Goal: Information Seeking & Learning: Learn about a topic

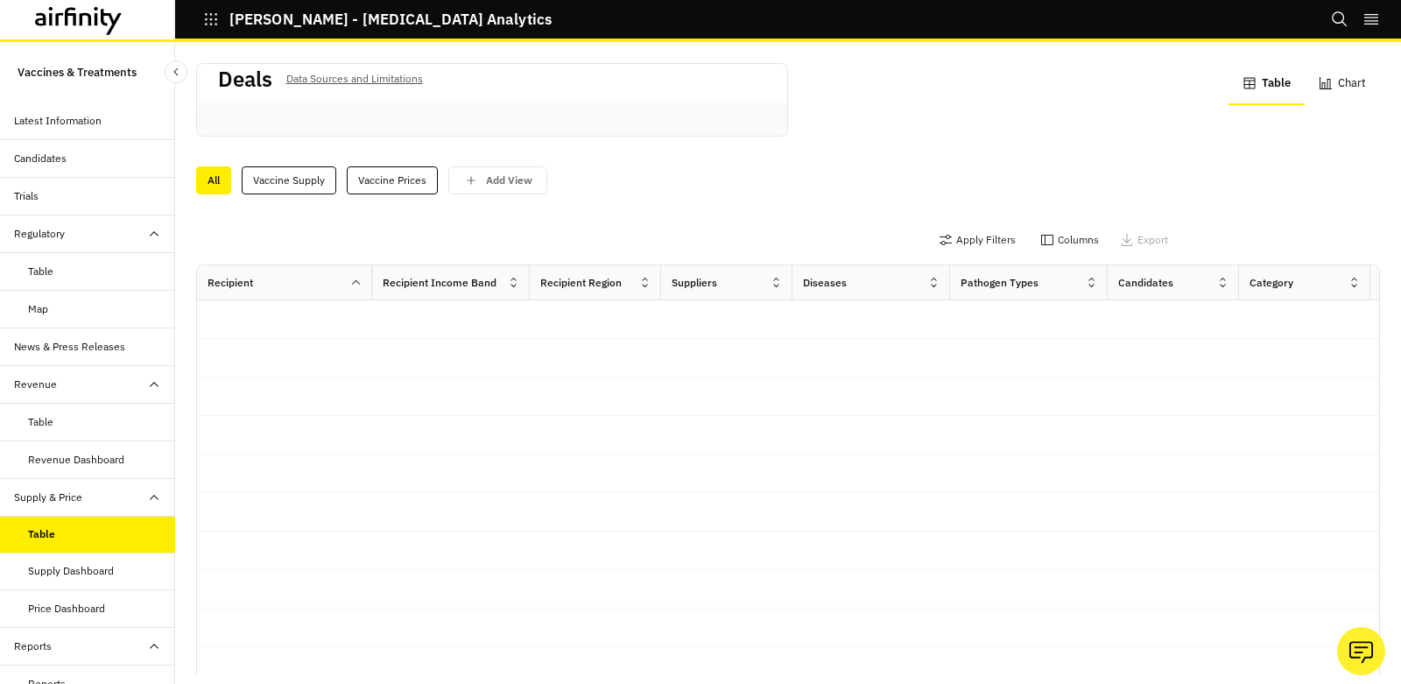
scroll to position [8, 0]
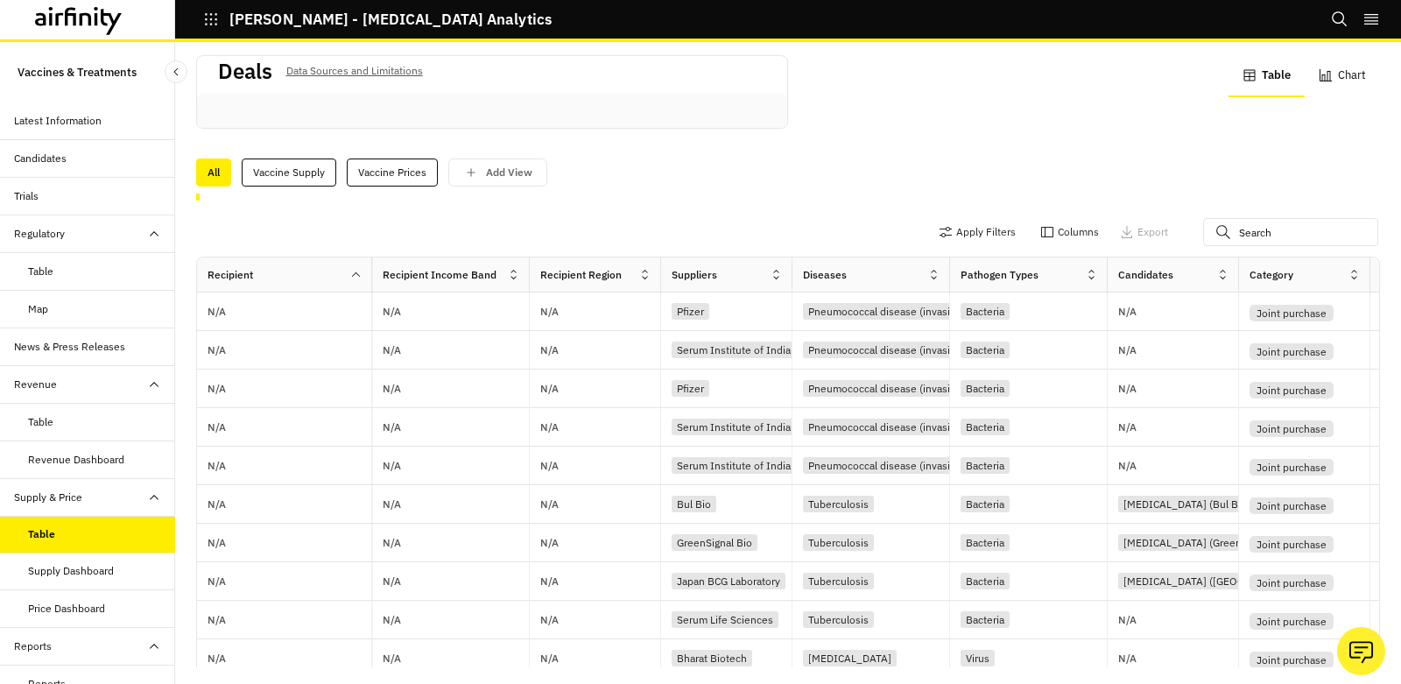
click at [68, 577] on div "Supply Dashboard" at bounding box center [87, 572] width 175 height 38
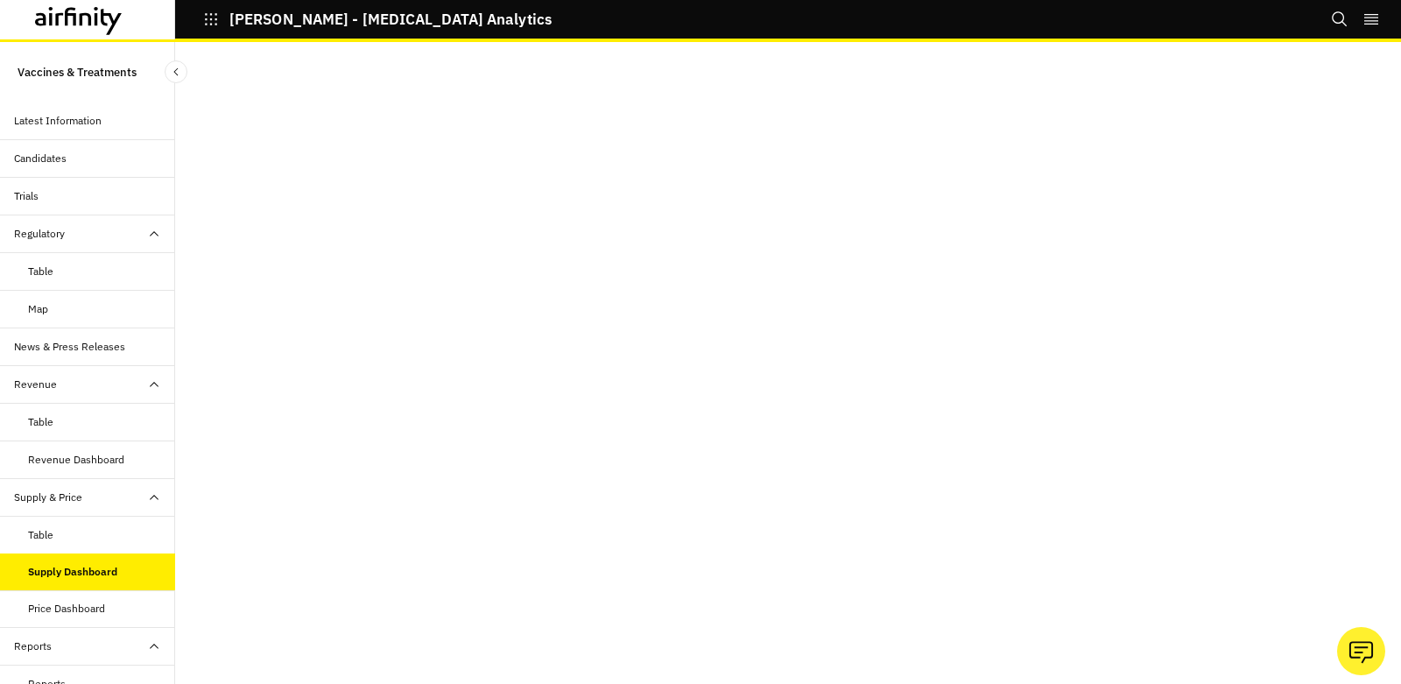
click at [83, 607] on div "Price Dashboard" at bounding box center [66, 609] width 77 height 16
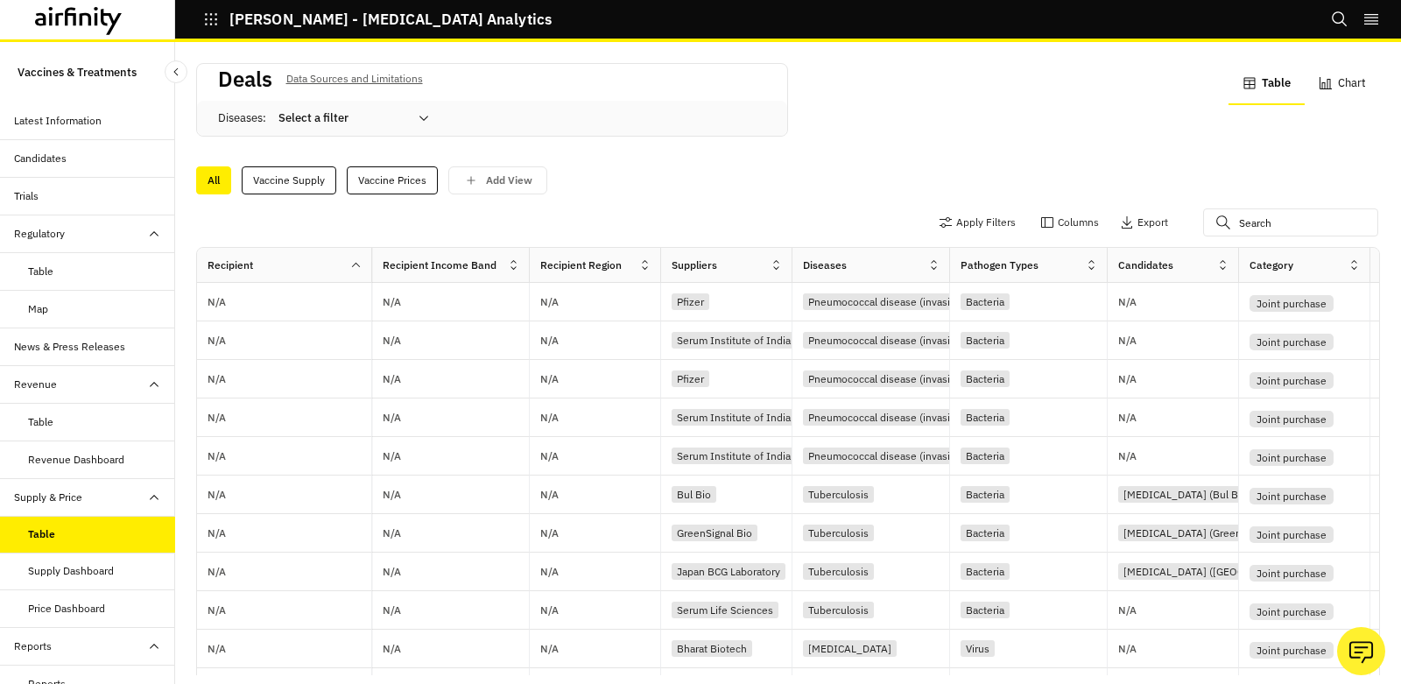
click at [63, 602] on div "Price Dashboard" at bounding box center [66, 609] width 77 height 16
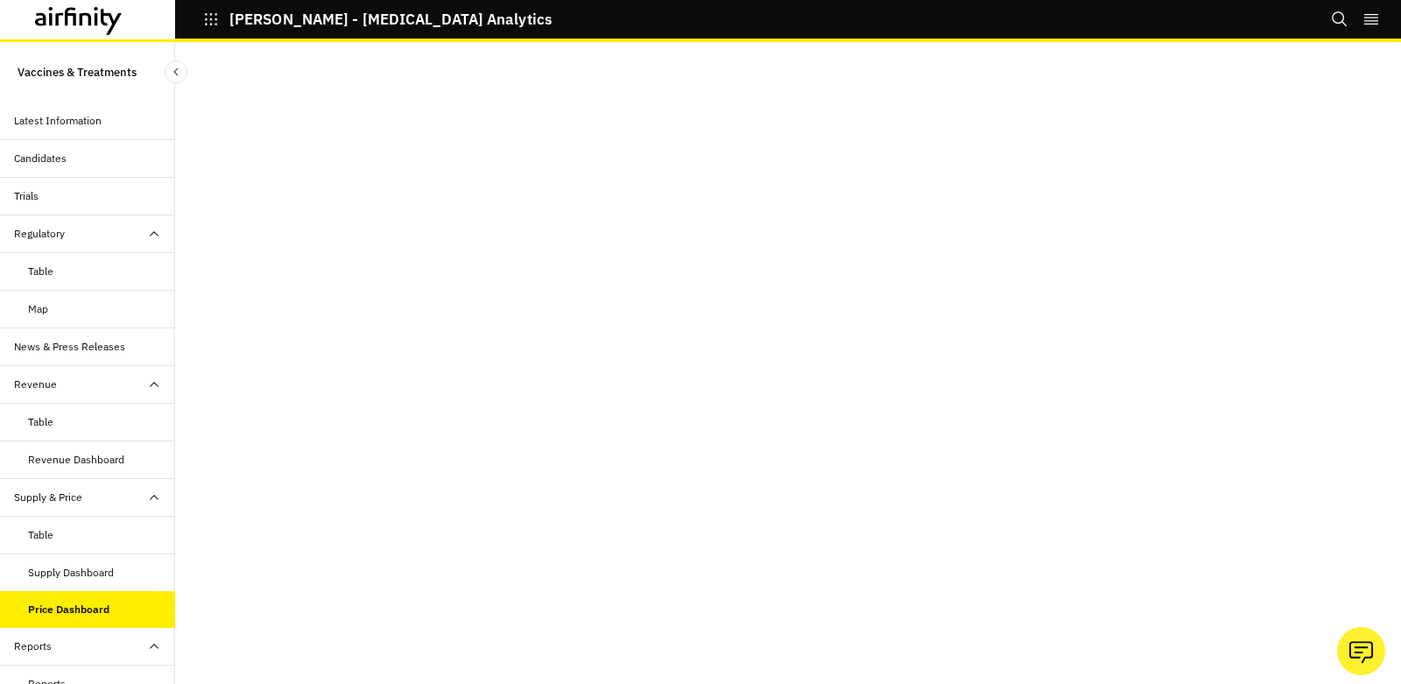
click at [39, 42] on div "Vaccines & Treatments Latest Information Candidates Trials Regulatory Table Map…" at bounding box center [87, 363] width 175 height 642
click at [57, 35] on div at bounding box center [79, 21] width 88 height 29
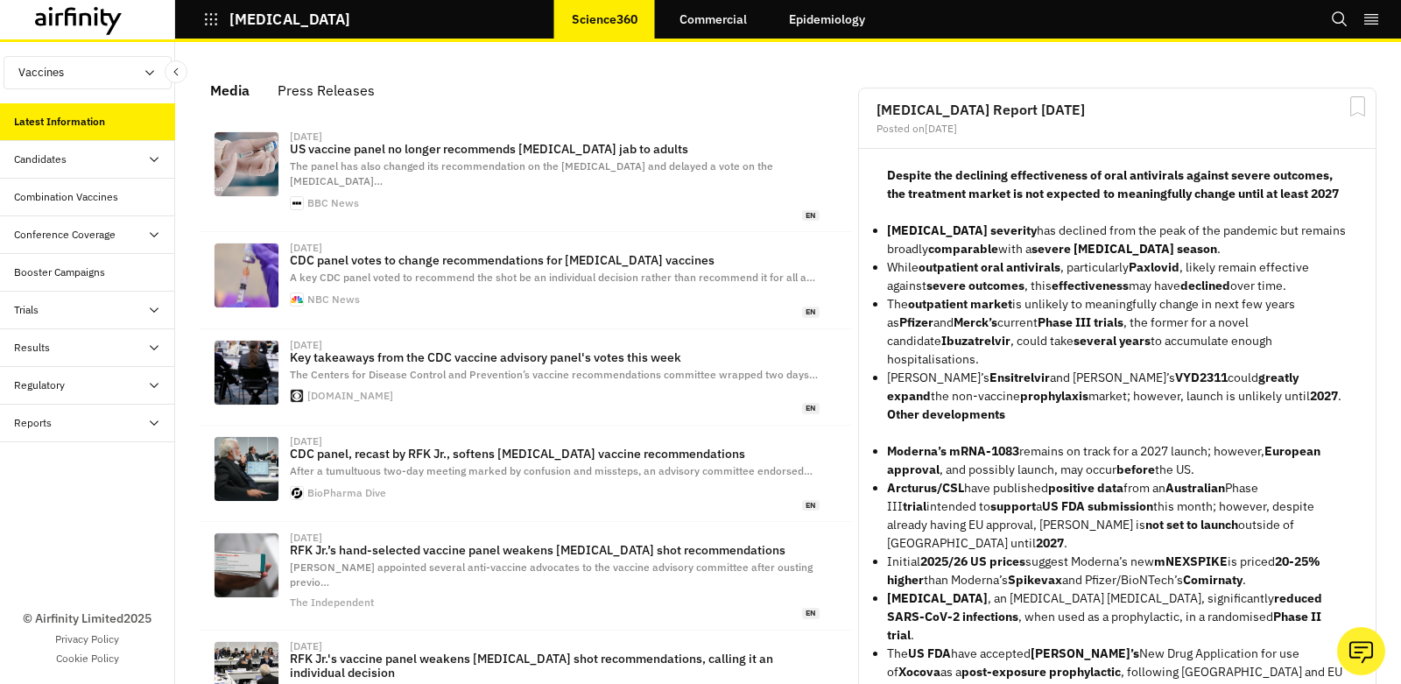
scroll to position [1095, 511]
click at [74, 7] on icon at bounding box center [70, 16] width 11 height 18
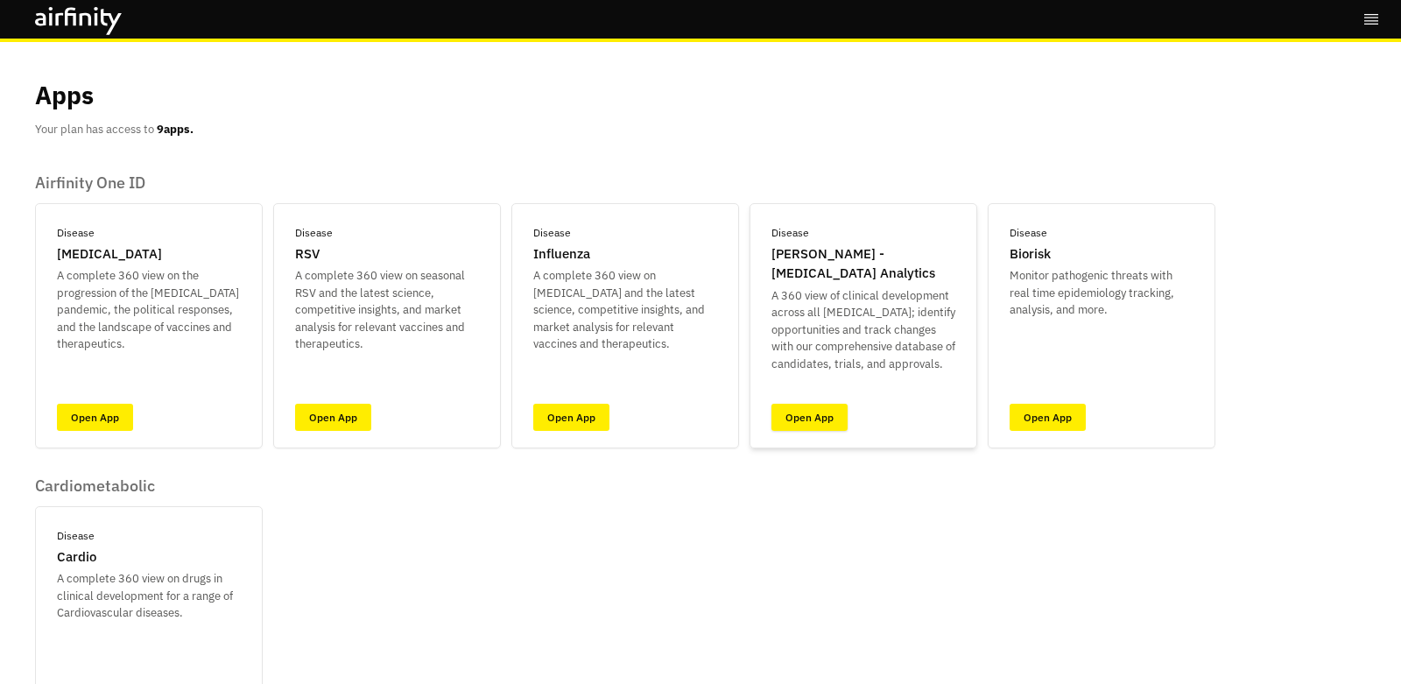
click at [802, 410] on link "Open App" at bounding box center [810, 417] width 76 height 27
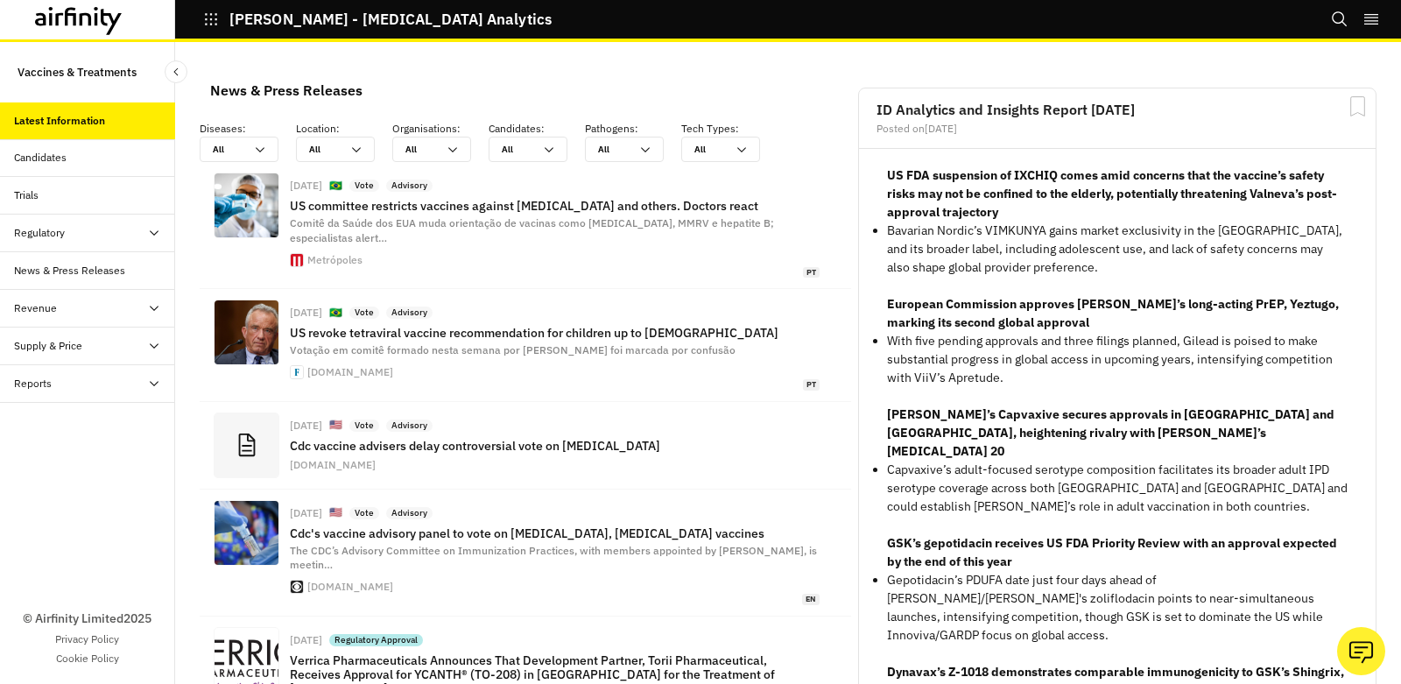
scroll to position [1275, 511]
click at [180, 67] on icon "Close Sidebar" at bounding box center [176, 72] width 12 height 12
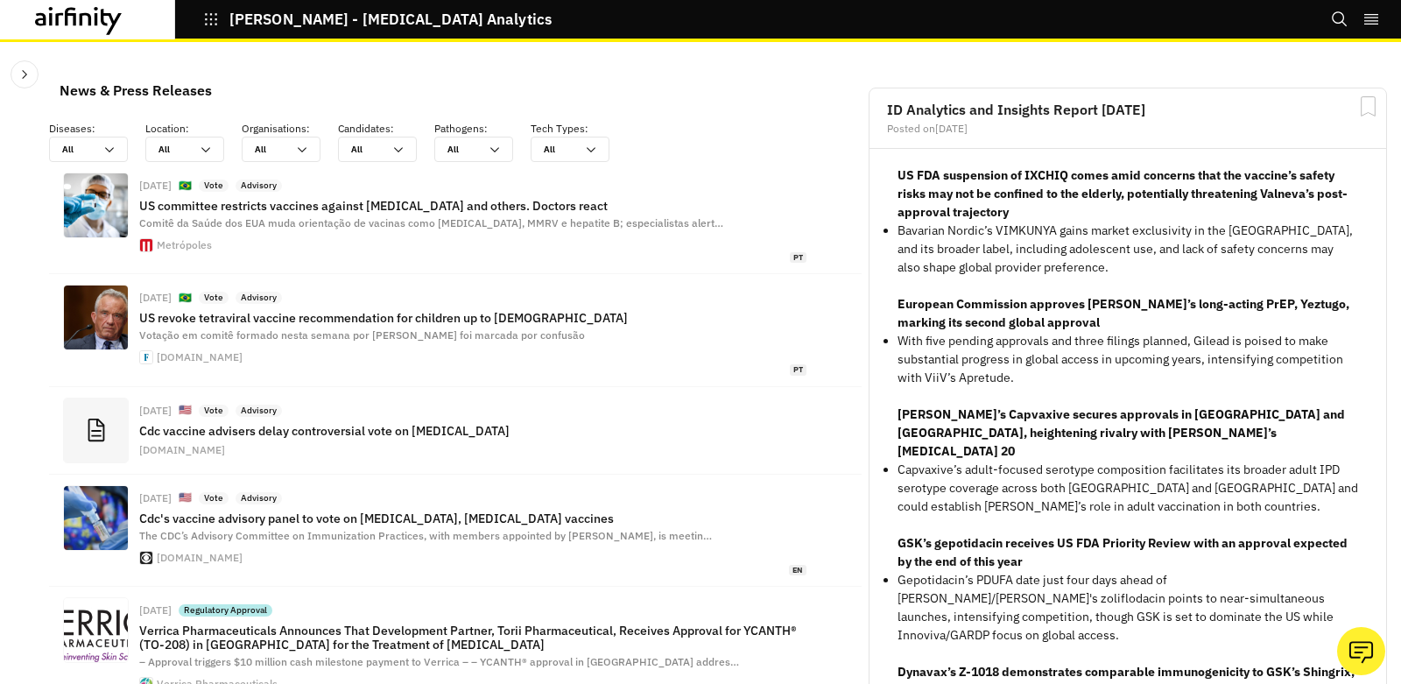
scroll to position [1261, 511]
click at [27, 75] on icon "Close Sidebar" at bounding box center [25, 74] width 14 height 14
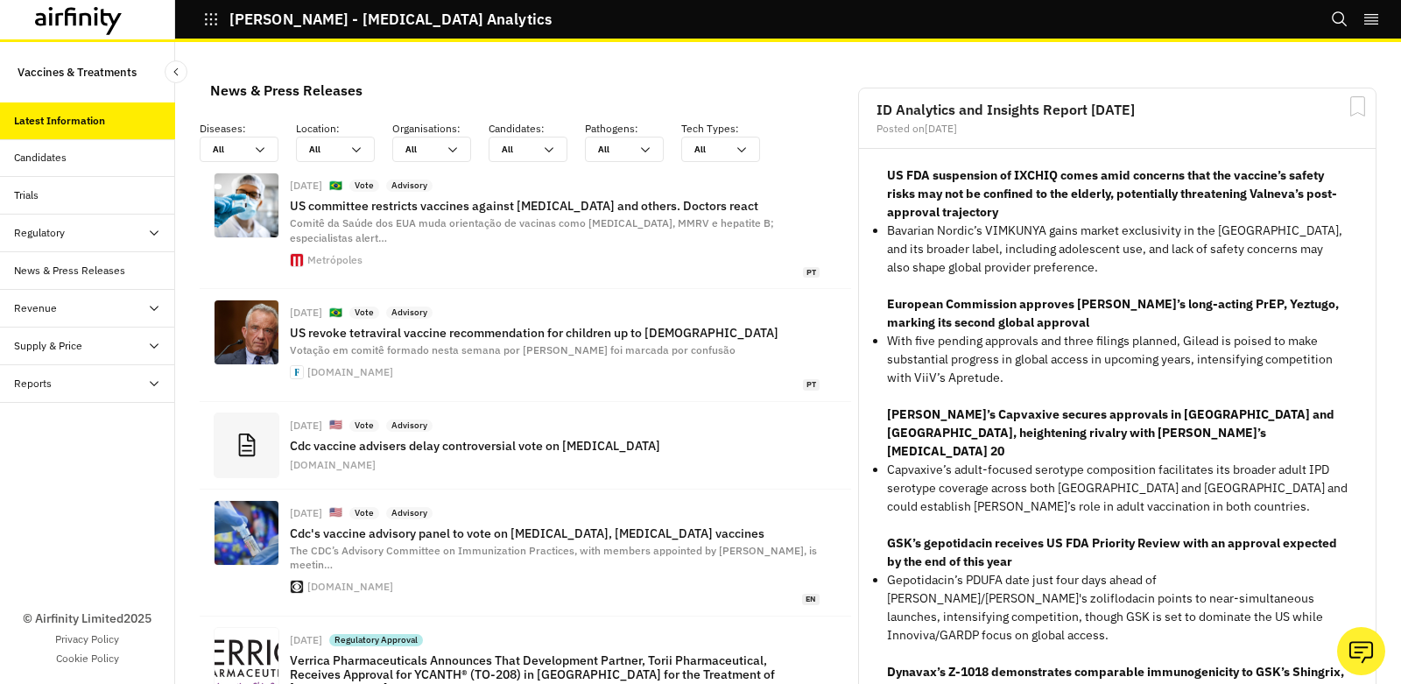
scroll to position [1275, 511]
click at [144, 403] on div "© Airfinity Limited 2025 Privacy Policy Cookie Policy" at bounding box center [87, 543] width 175 height 281
click at [77, 424] on div "© Airfinity Limited 2025 Privacy Policy Cookie Policy" at bounding box center [87, 543] width 175 height 281
click at [1366, 22] on icon "right-menu" at bounding box center [1372, 20] width 18 height 18
click at [72, 438] on div "© Airfinity Limited 2025 Privacy Policy Cookie Policy" at bounding box center [87, 543] width 175 height 281
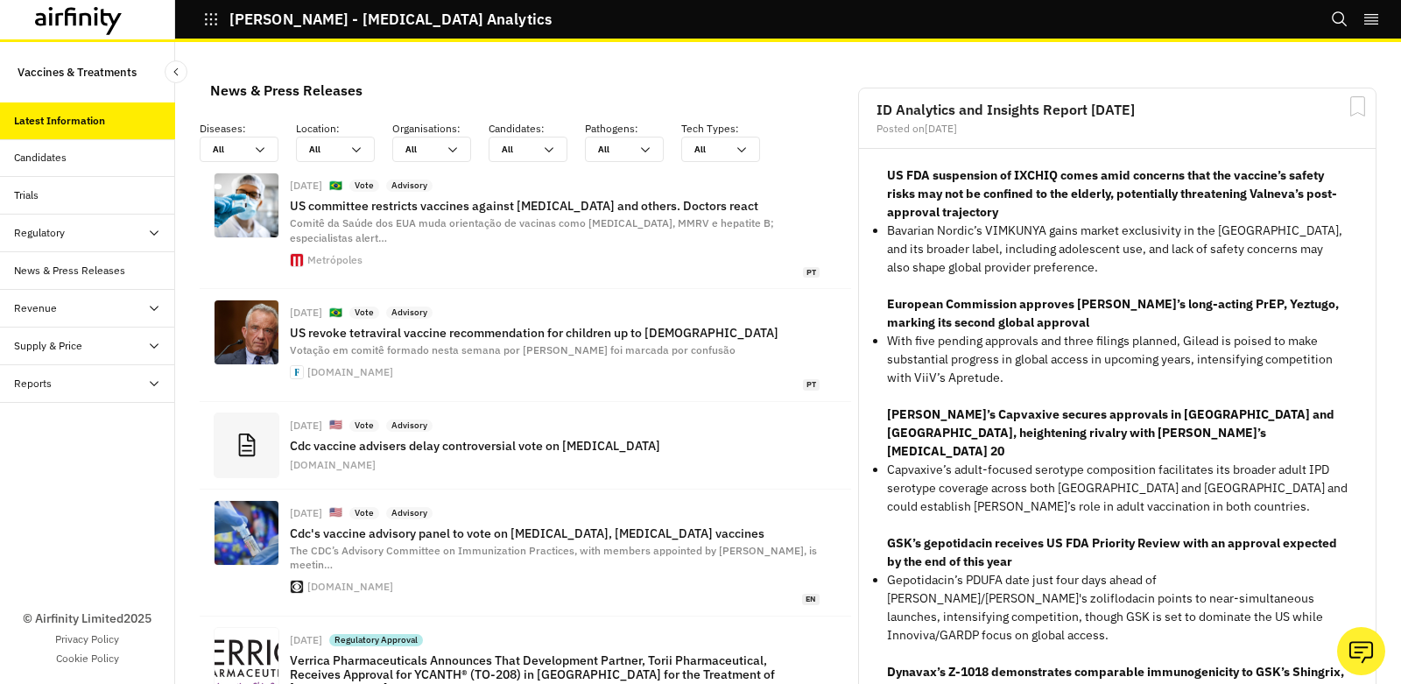
click at [95, 32] on icon at bounding box center [79, 21] width 88 height 28
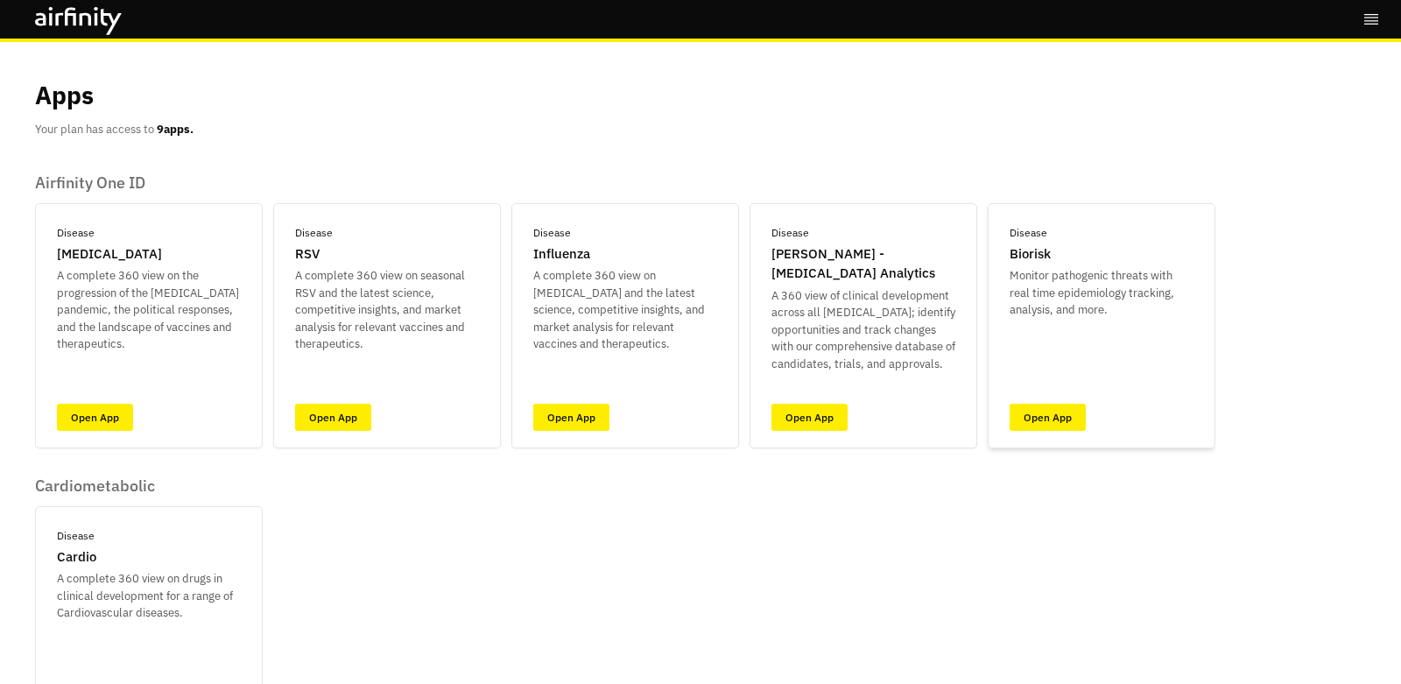
click at [1089, 416] on div "Disease Biorisk Monitor pathogenic threats with real time epidemiology tracking…" at bounding box center [1102, 325] width 228 height 245
click at [1068, 416] on link "Open App" at bounding box center [1048, 417] width 76 height 27
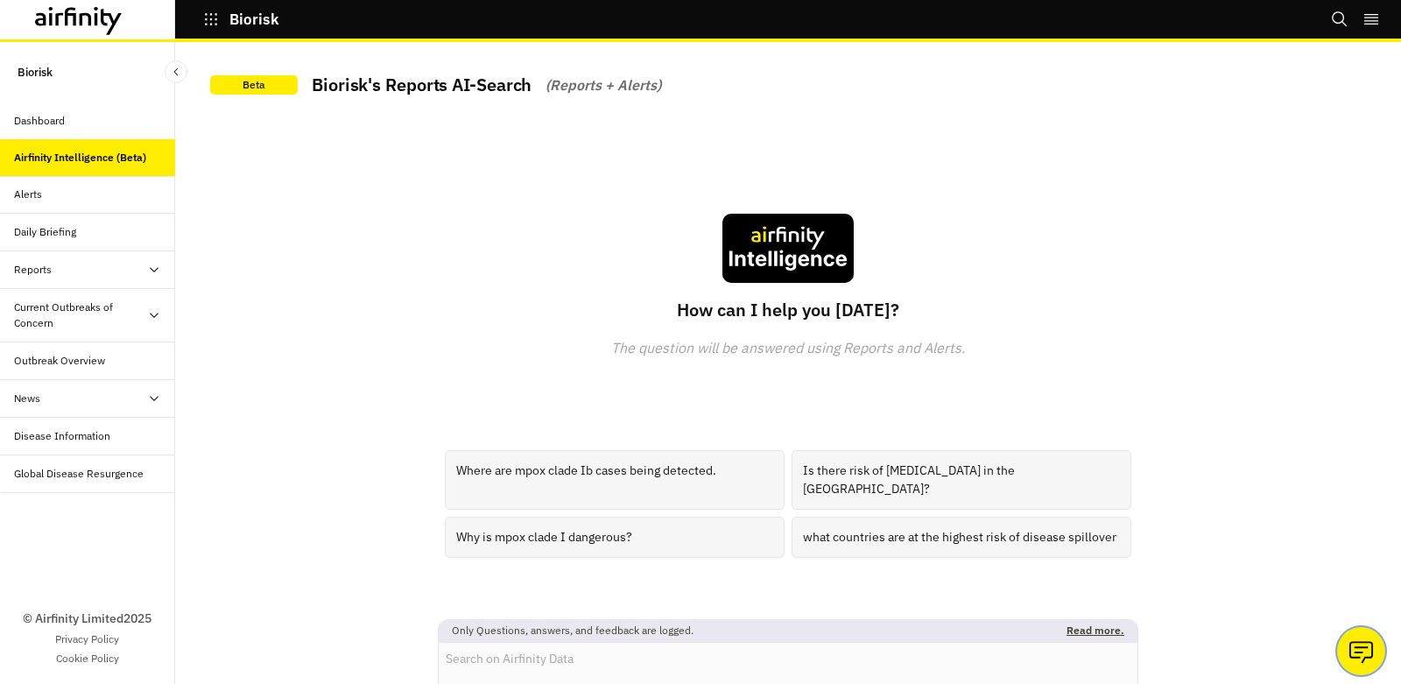
click at [1373, 653] on icon "Ask our analysts" at bounding box center [1361, 652] width 27 height 28
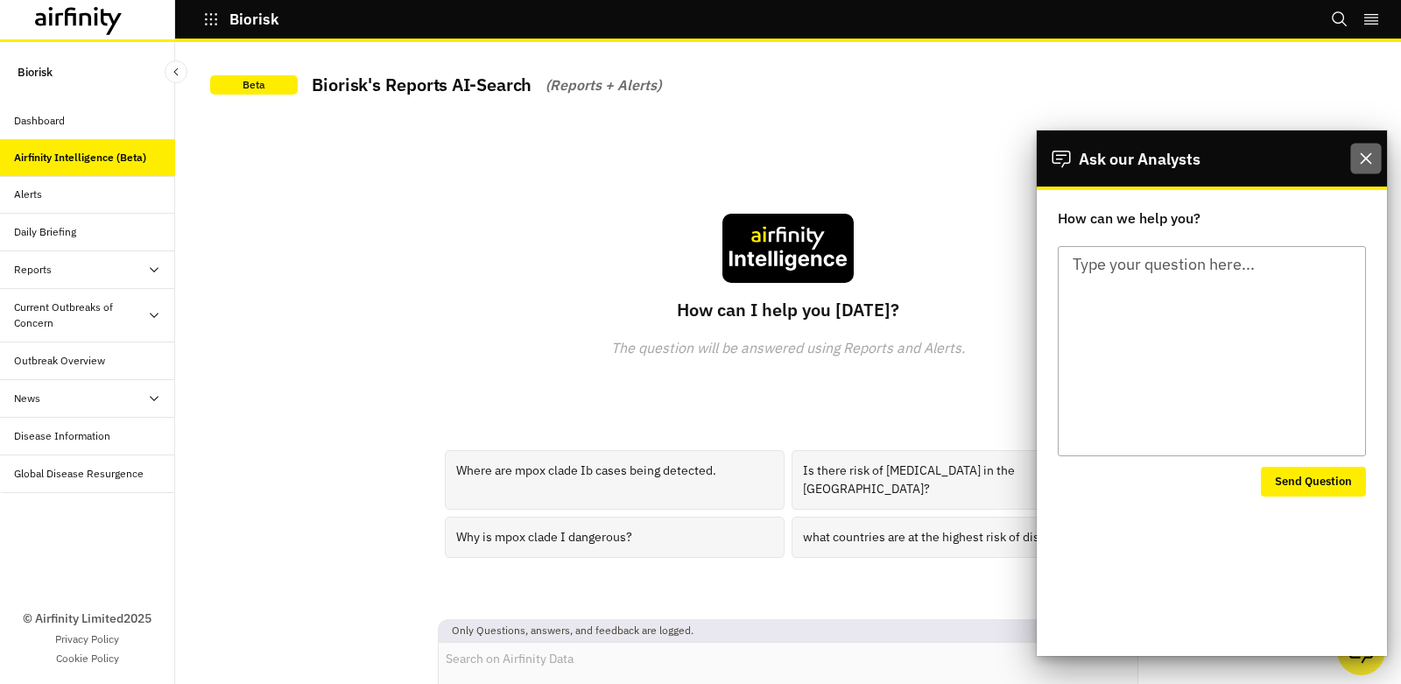
click at [1369, 162] on icon "Close" at bounding box center [1365, 157] width 11 height 11
